Goal: Transaction & Acquisition: Book appointment/travel/reservation

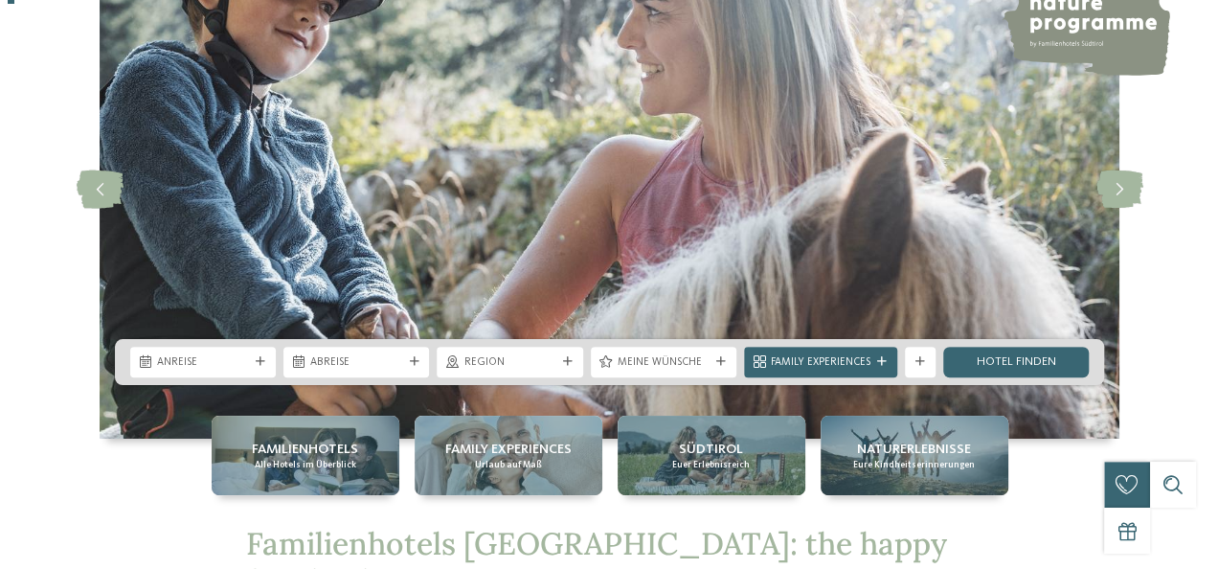
scroll to position [153, 0]
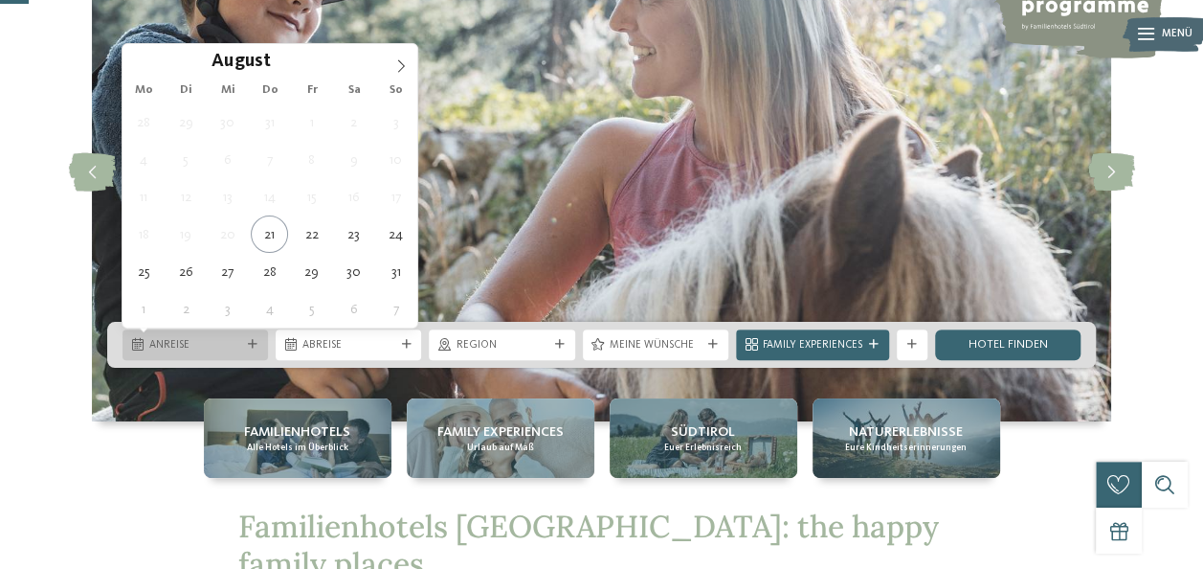
click at [240, 341] on span "Anreise" at bounding box center [195, 345] width 92 height 15
click at [398, 63] on icon at bounding box center [400, 65] width 13 height 13
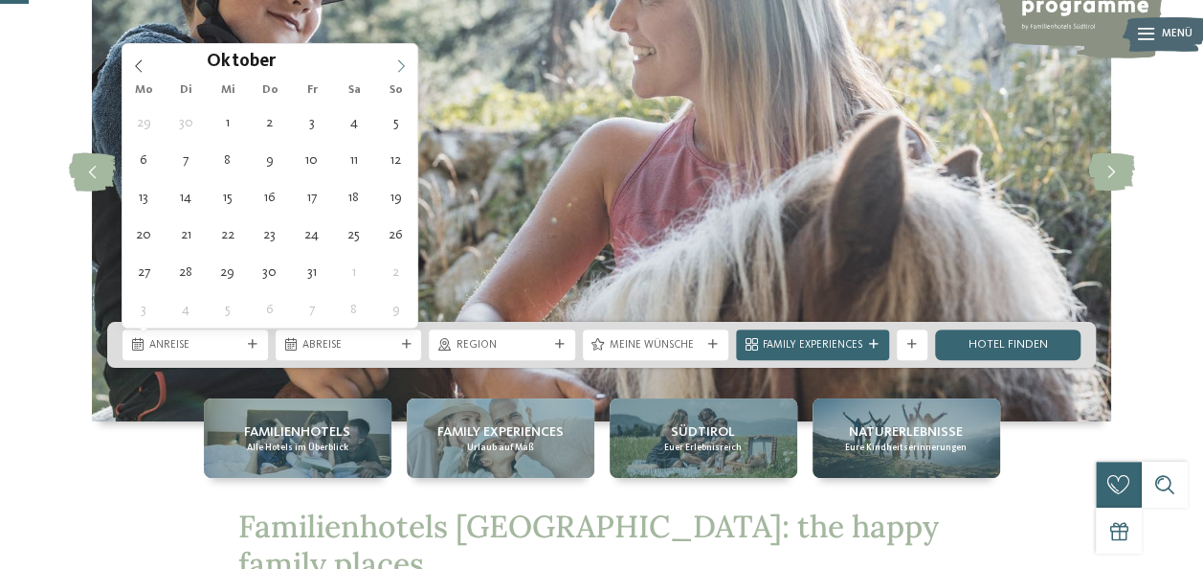
click at [398, 63] on icon at bounding box center [400, 65] width 13 height 13
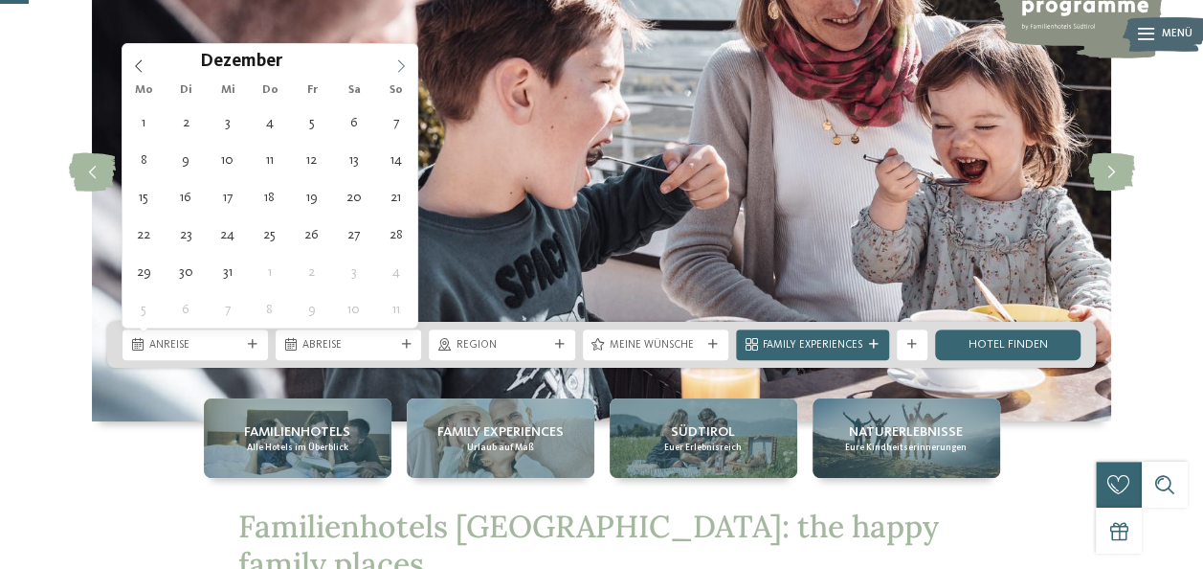
type input "****"
click at [398, 63] on icon at bounding box center [400, 65] width 13 height 13
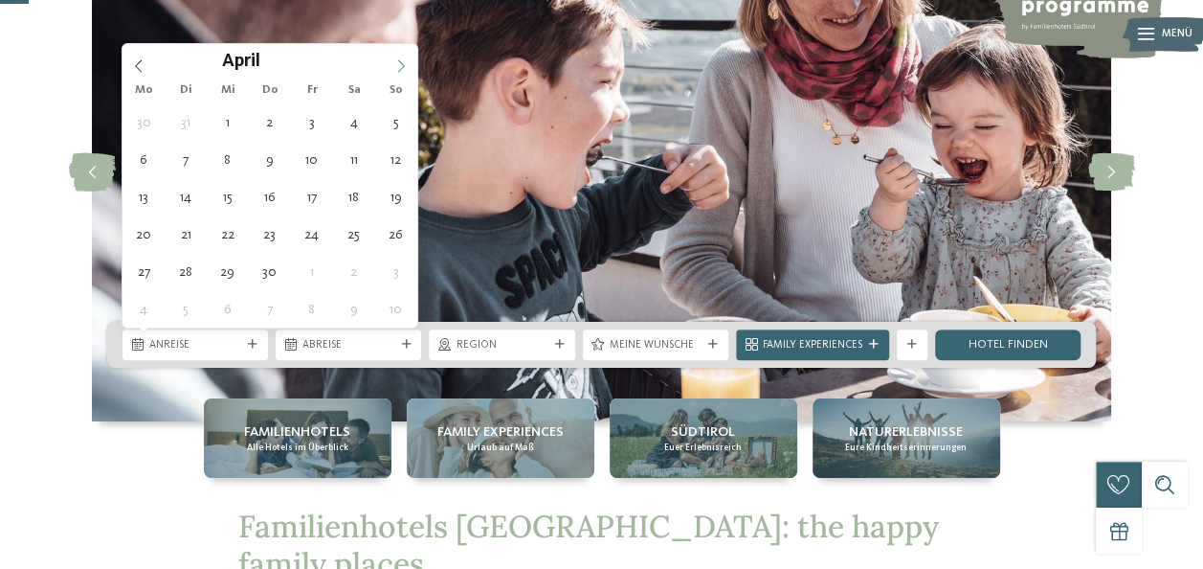
click at [398, 63] on icon at bounding box center [400, 65] width 13 height 13
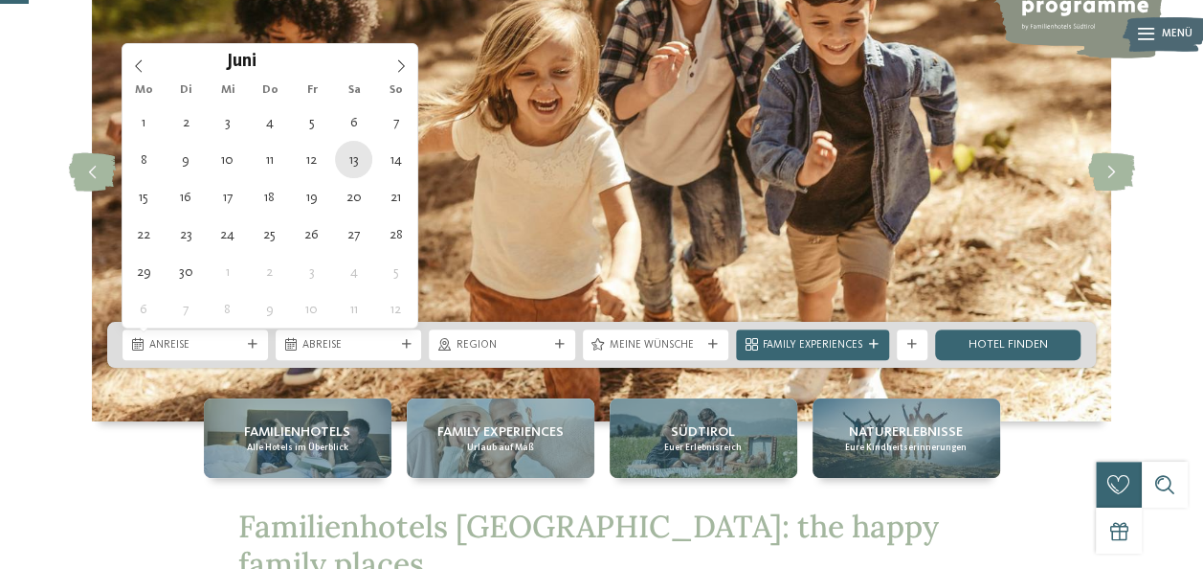
type div "13.06.2026"
type input "****"
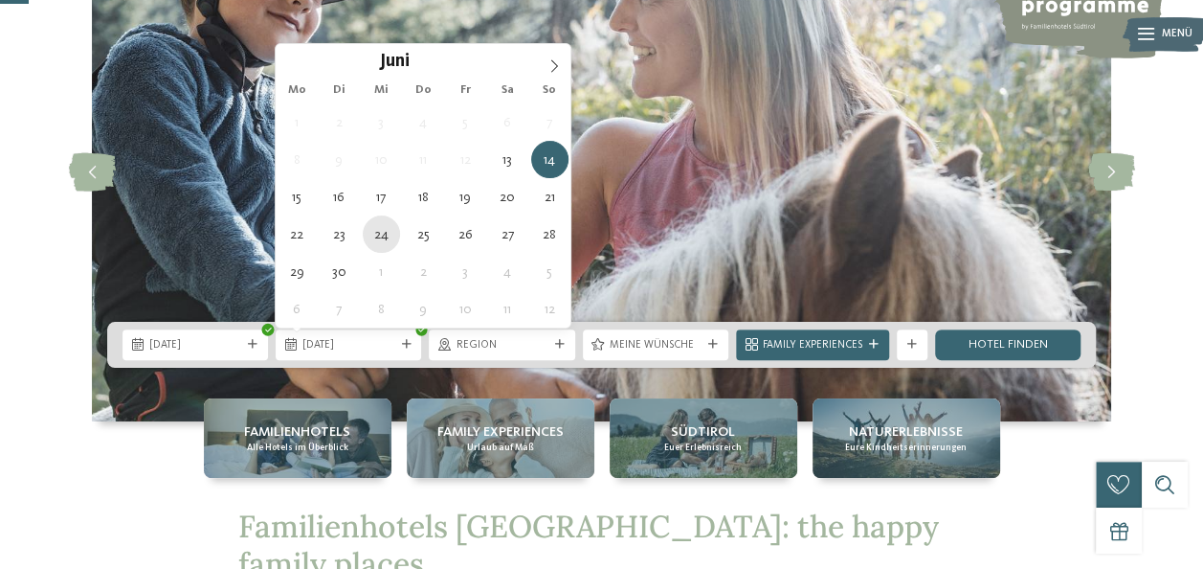
type div "24.06.2026"
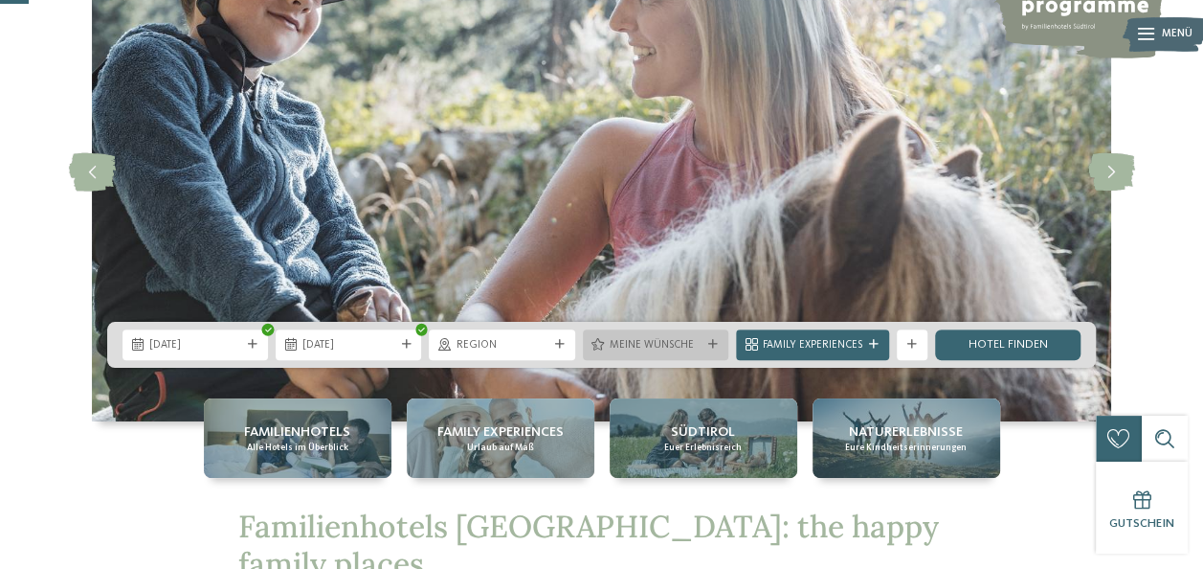
click at [665, 347] on span "Meine Wünsche" at bounding box center [656, 345] width 92 height 15
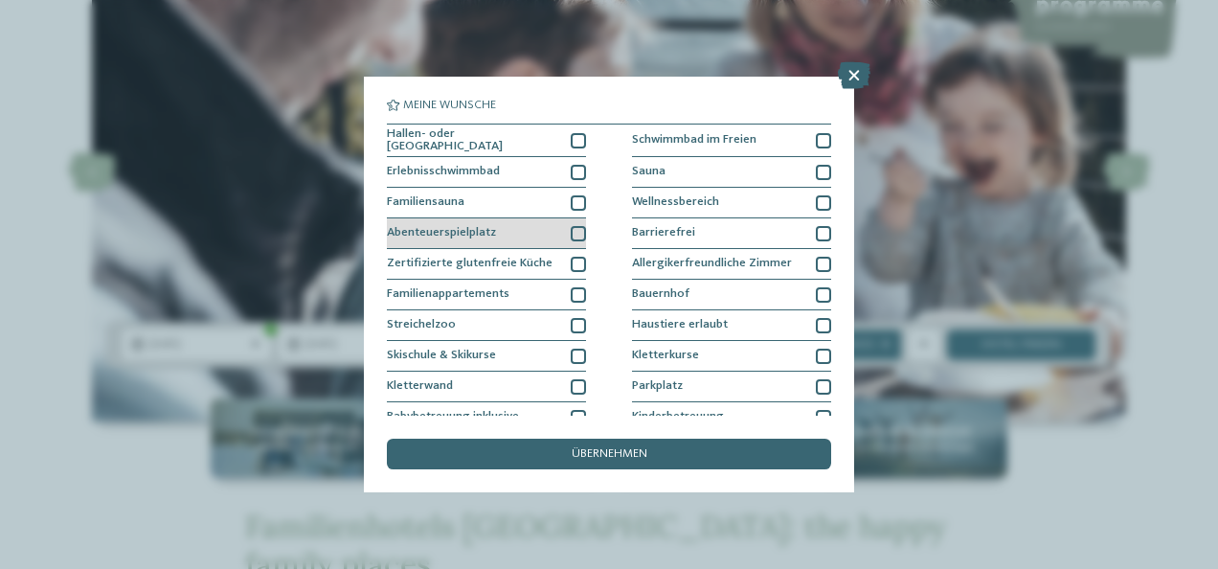
click at [576, 230] on div at bounding box center [578, 233] width 15 height 15
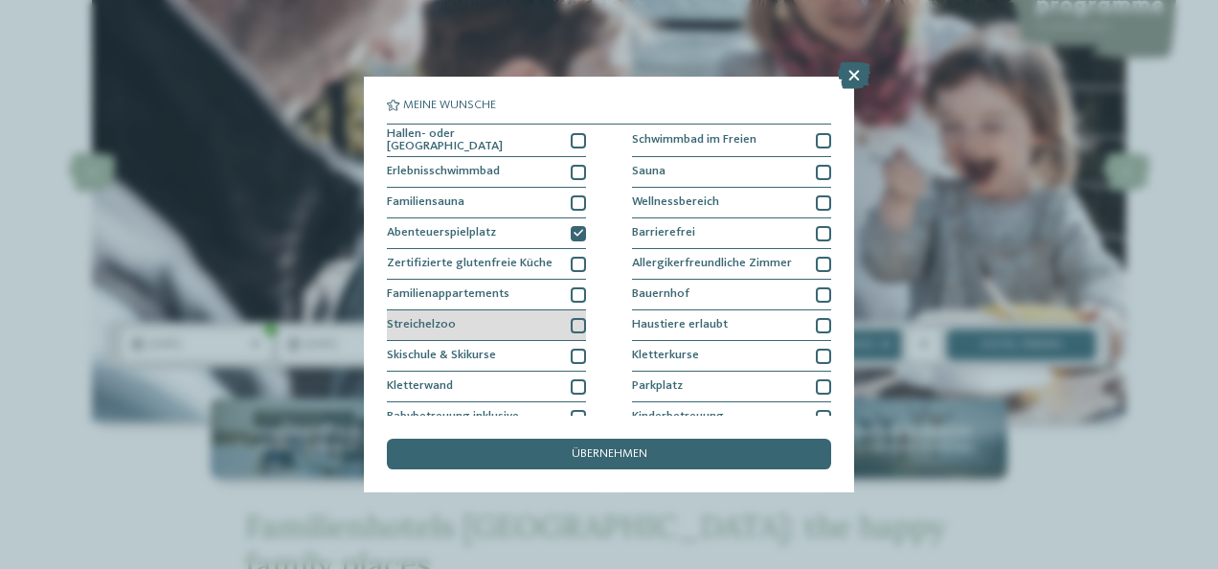
scroll to position [34, 0]
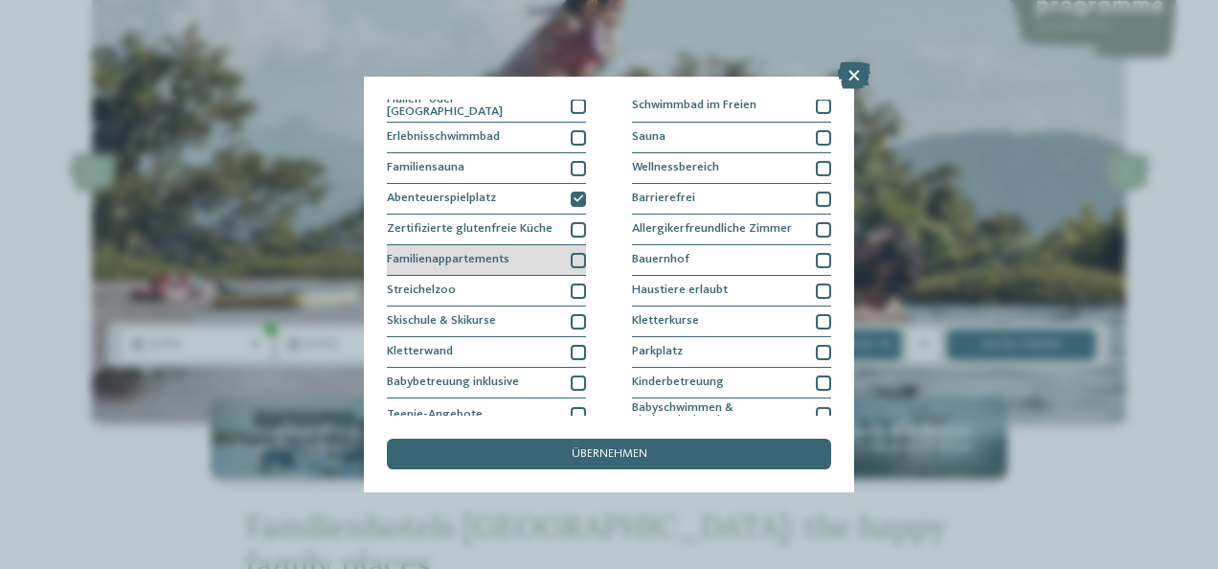
click at [571, 255] on div at bounding box center [578, 260] width 15 height 15
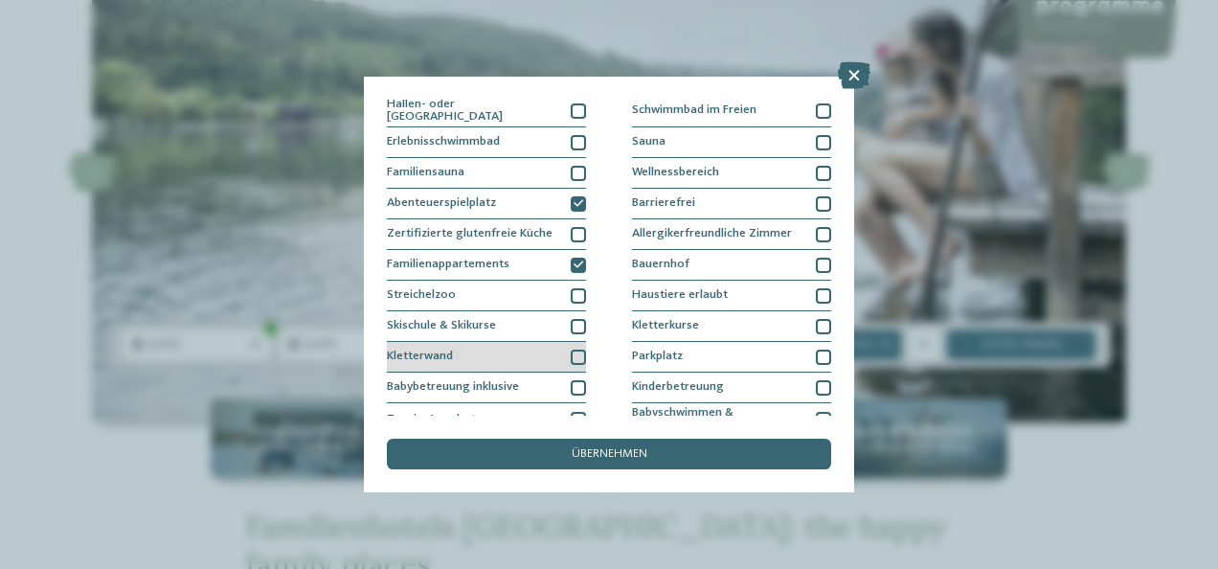
scroll to position [0, 0]
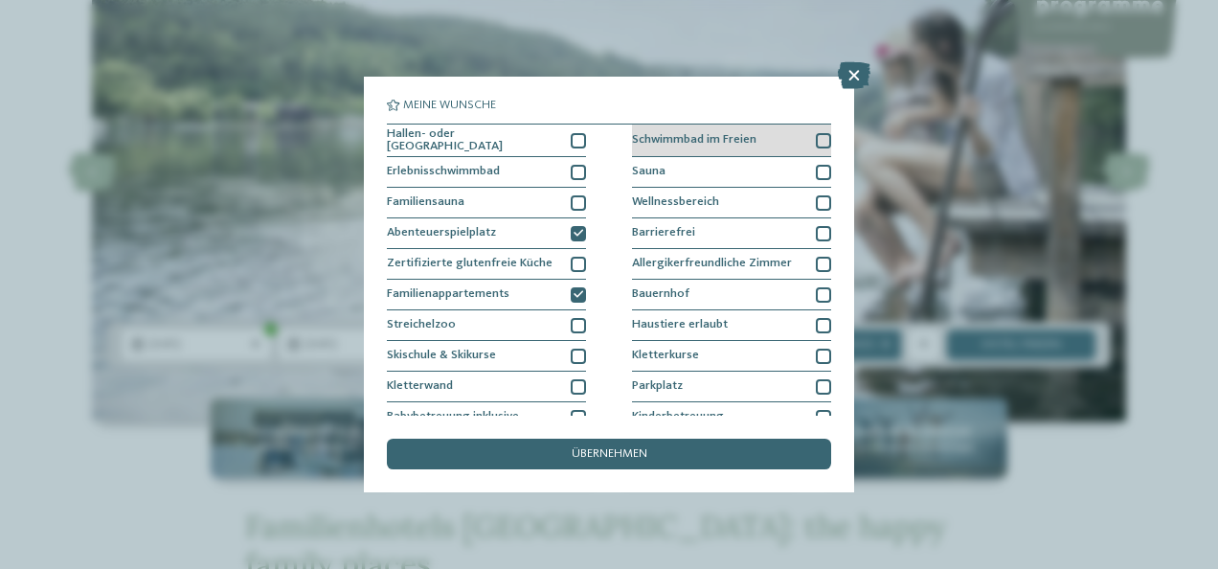
click at [816, 134] on div at bounding box center [823, 140] width 15 height 15
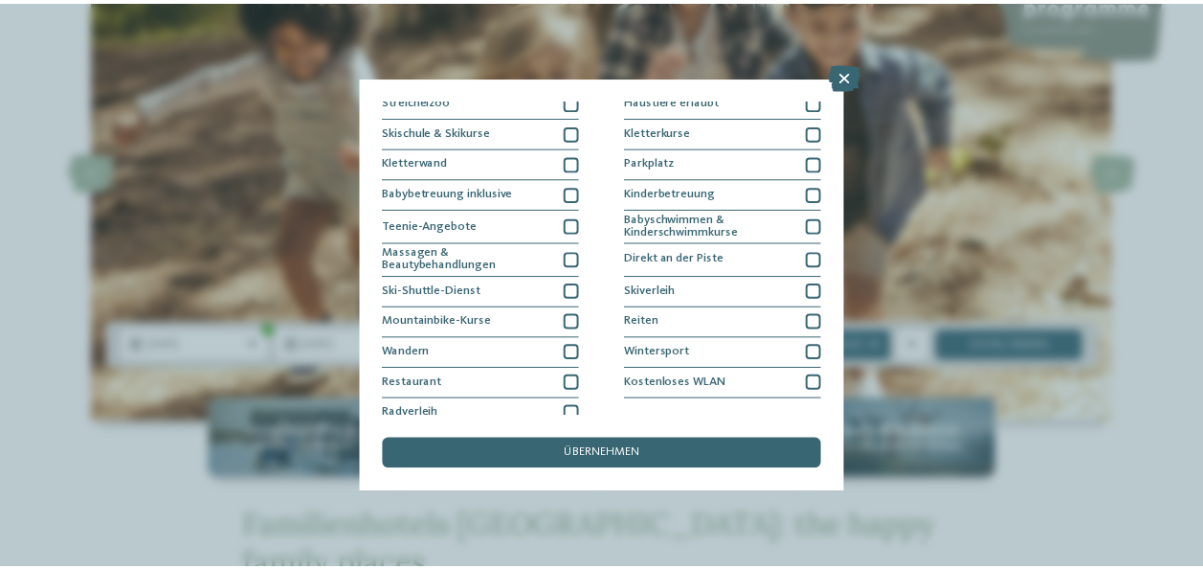
scroll to position [234, 0]
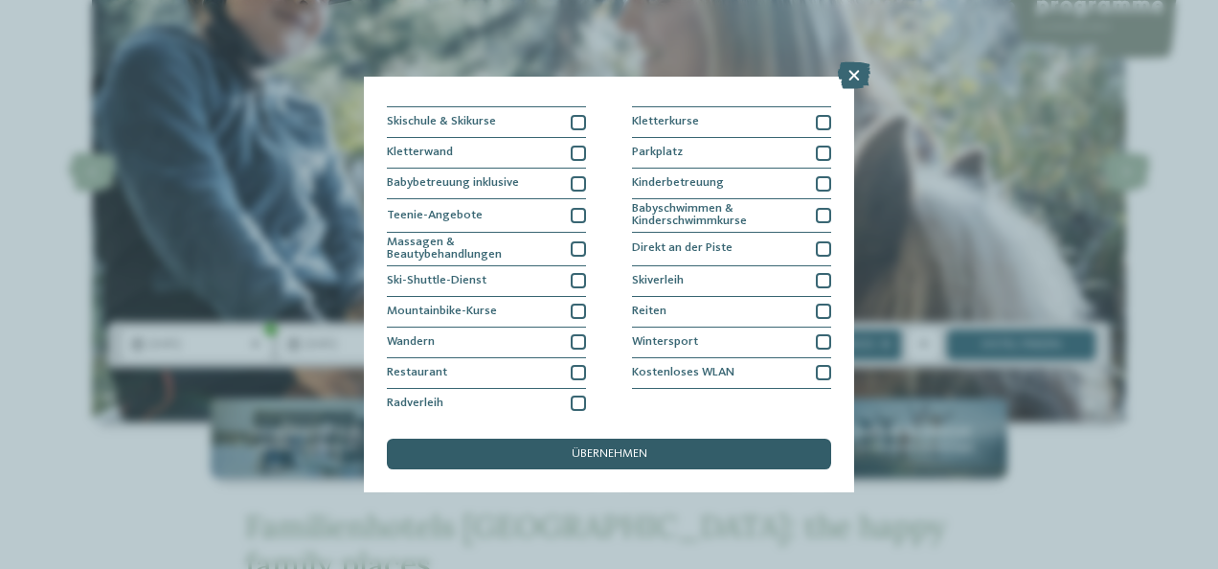
click at [678, 451] on div "übernehmen" at bounding box center [609, 453] width 444 height 31
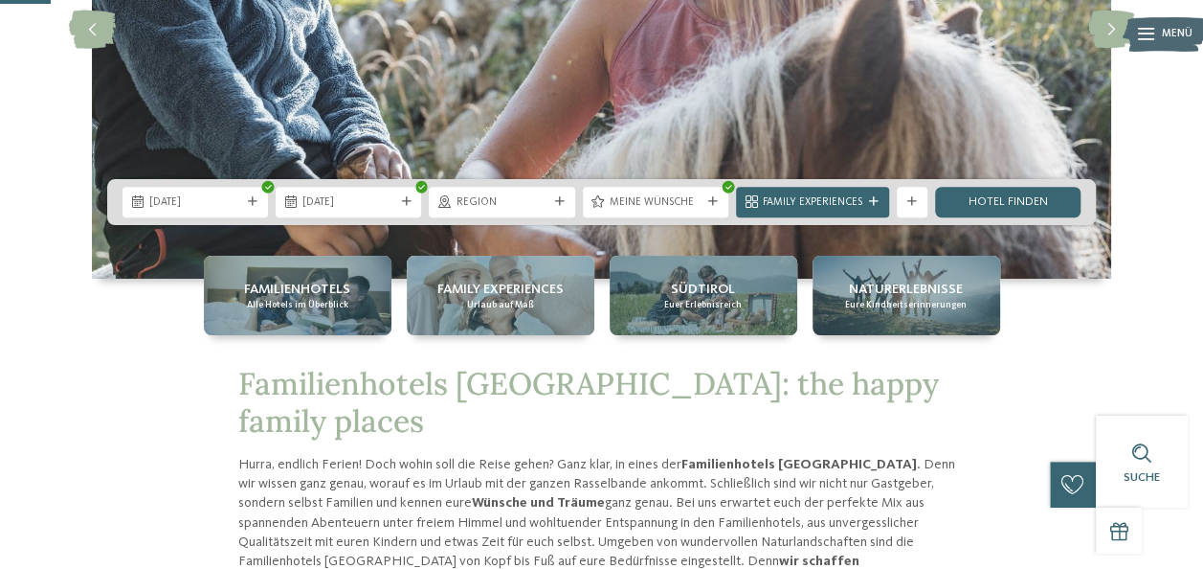
scroll to position [300, 0]
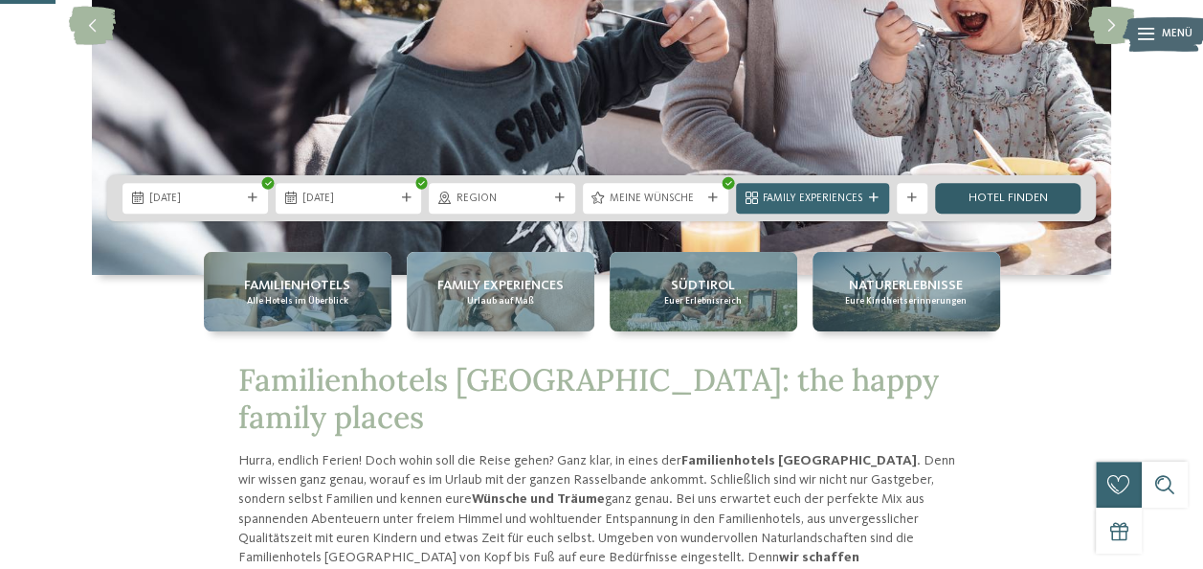
click at [956, 198] on link "Hotel finden" at bounding box center [1007, 198] width 145 height 31
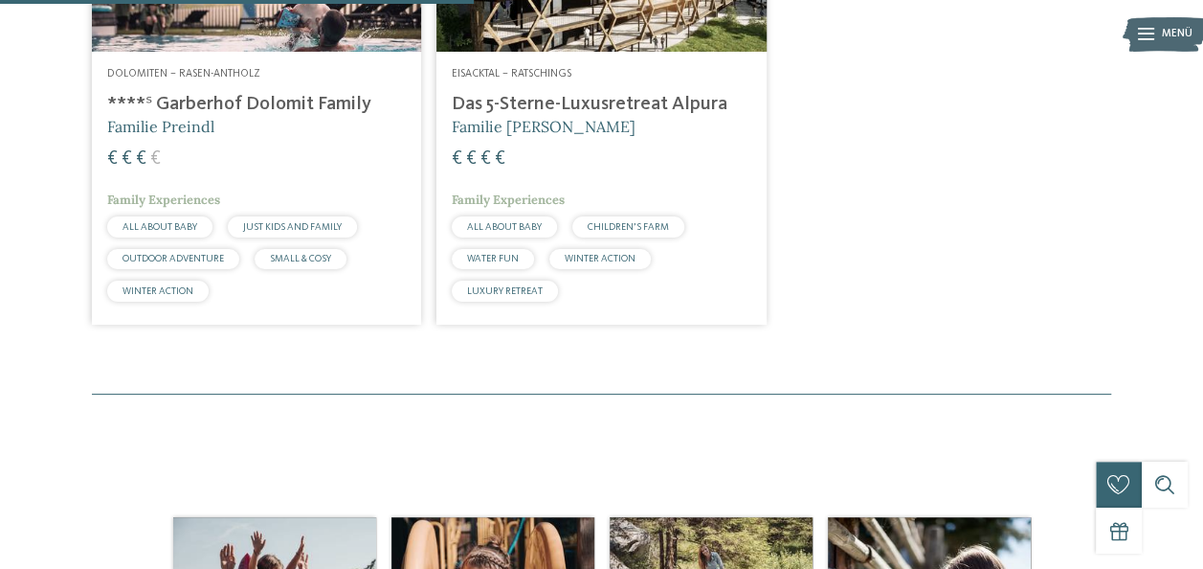
scroll to position [489, 0]
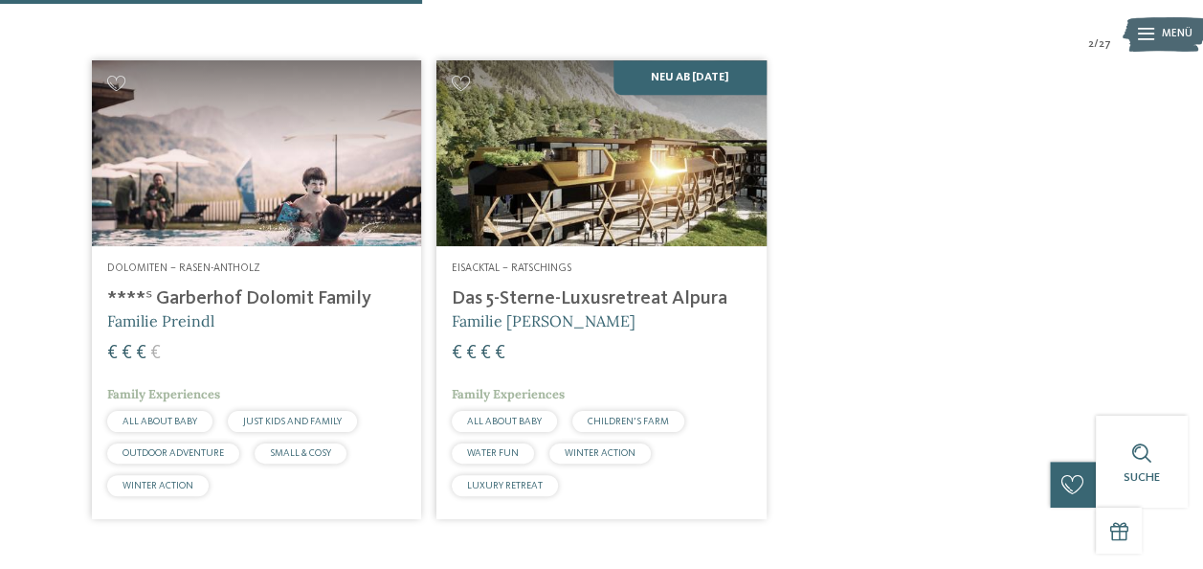
click at [615, 217] on img at bounding box center [600, 153] width 329 height 186
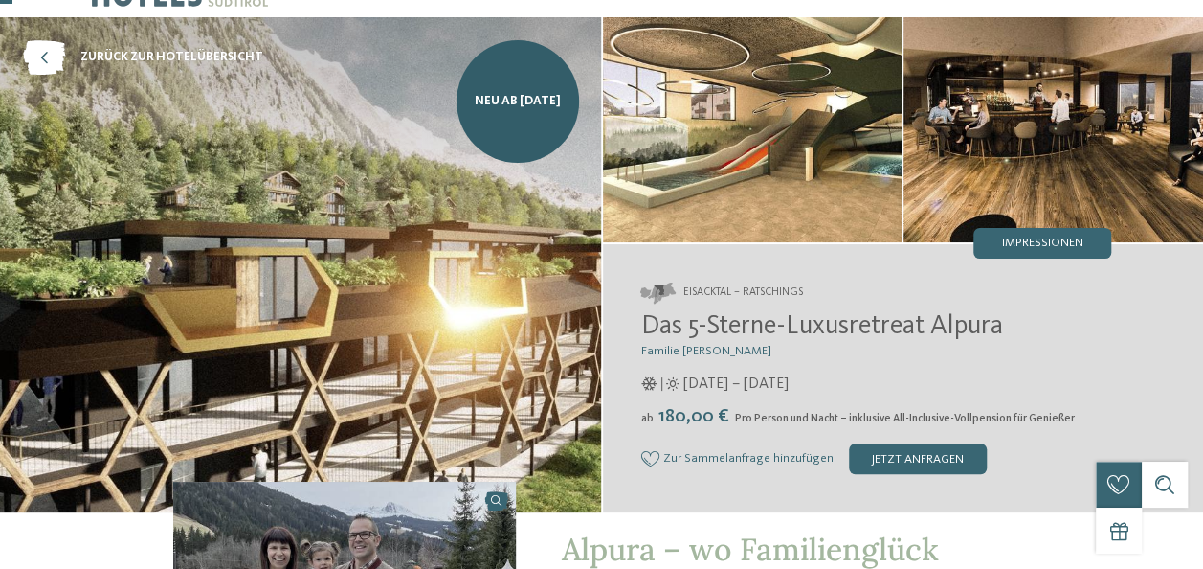
scroll to position [58, 0]
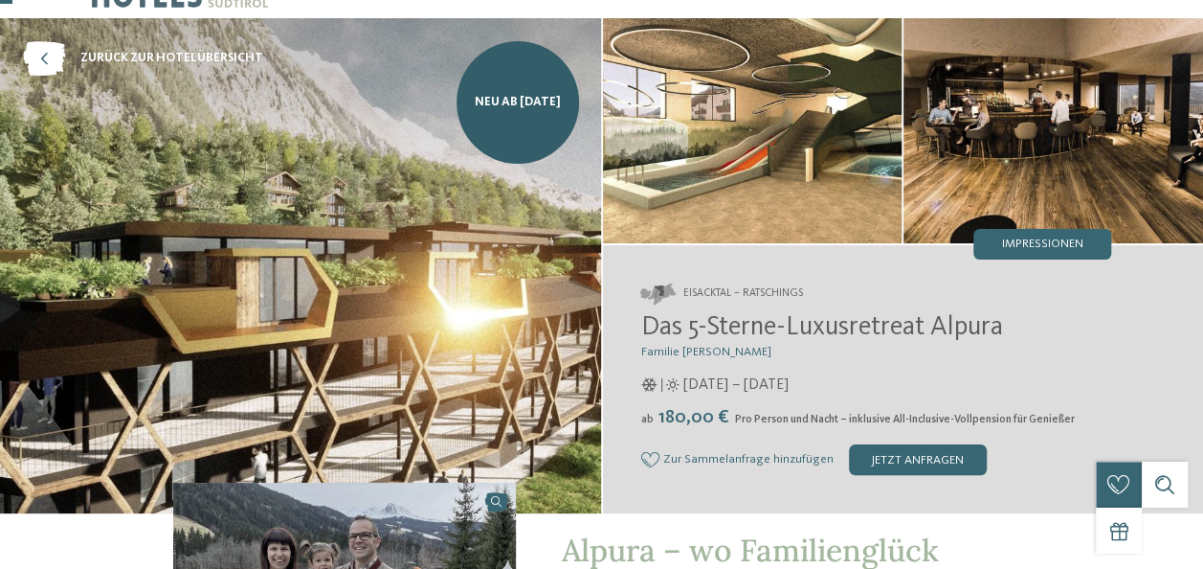
click at [406, 184] on img at bounding box center [300, 265] width 601 height 495
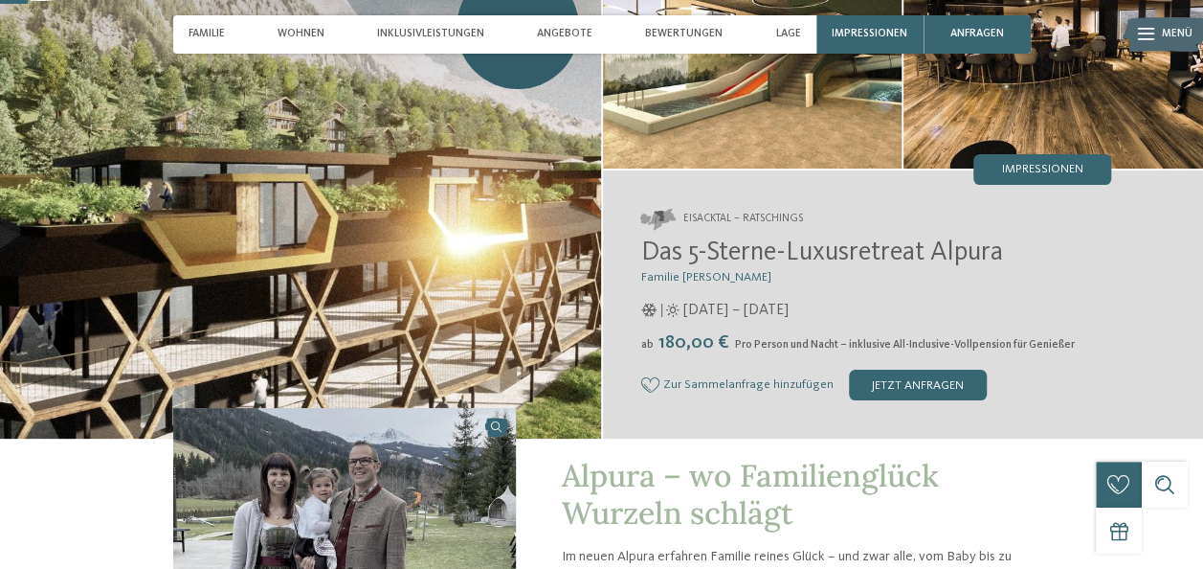
scroll to position [132, 0]
